Goal: Task Accomplishment & Management: Complete application form

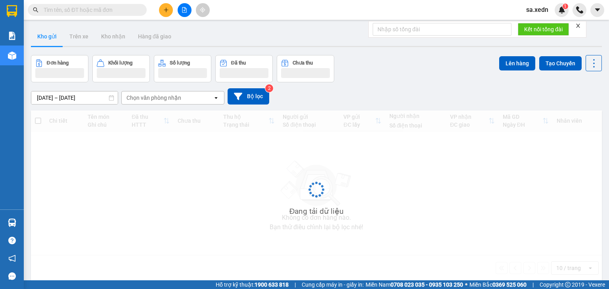
click at [169, 10] on button at bounding box center [166, 10] width 14 height 14
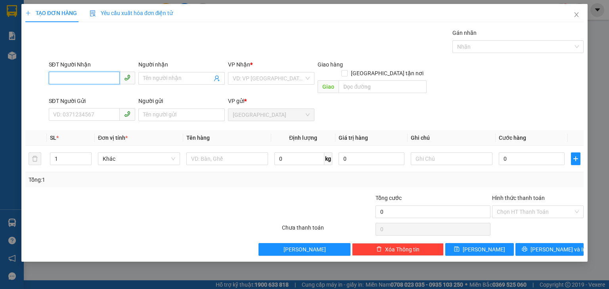
click at [98, 77] on input "SĐT Người Nhận" at bounding box center [84, 78] width 71 height 13
type input "0346658553"
click at [110, 94] on div "0346658553 - MẸ TÂM" at bounding box center [92, 94] width 77 height 9
type input "MẸ TÂM"
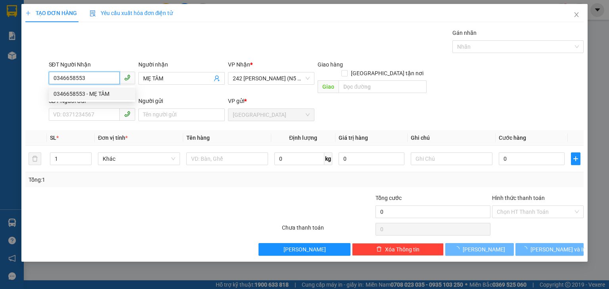
type input "30.000"
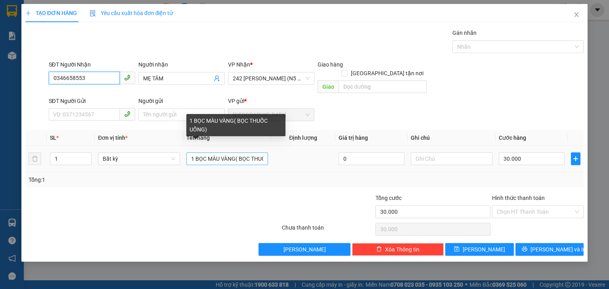
type input "0346658553"
click at [236, 153] on input "1 BỌC MÀU VÀNG( BỌC THUỐC UỐNG)" at bounding box center [227, 159] width 82 height 13
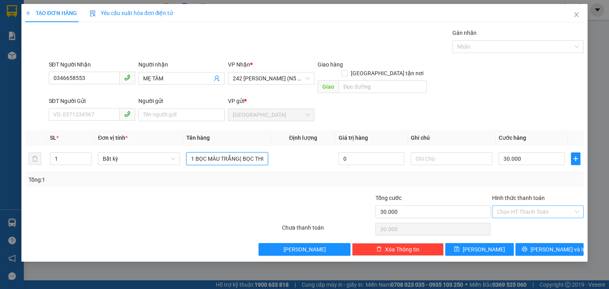
type input "1 BỌC MÀU TRẮNG( BỌC THUỐC UỐNG)"
click at [501, 206] on input "Hình thức thanh toán" at bounding box center [535, 212] width 77 height 12
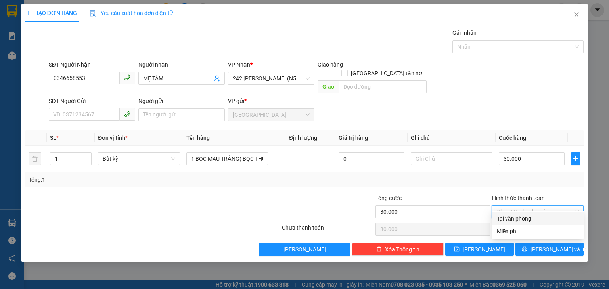
click at [501, 215] on div "Tại văn phòng" at bounding box center [538, 218] width 82 height 9
type input "0"
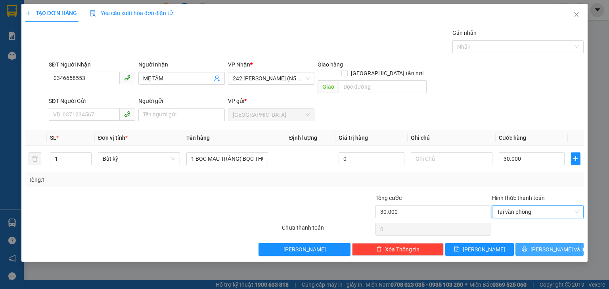
click at [564, 245] on span "Lưu và In" at bounding box center [557, 249] width 55 height 9
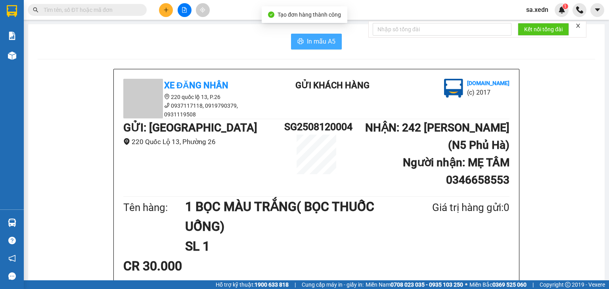
click at [331, 44] on span "In mẫu A5" at bounding box center [321, 41] width 29 height 10
